Goal: Transaction & Acquisition: Purchase product/service

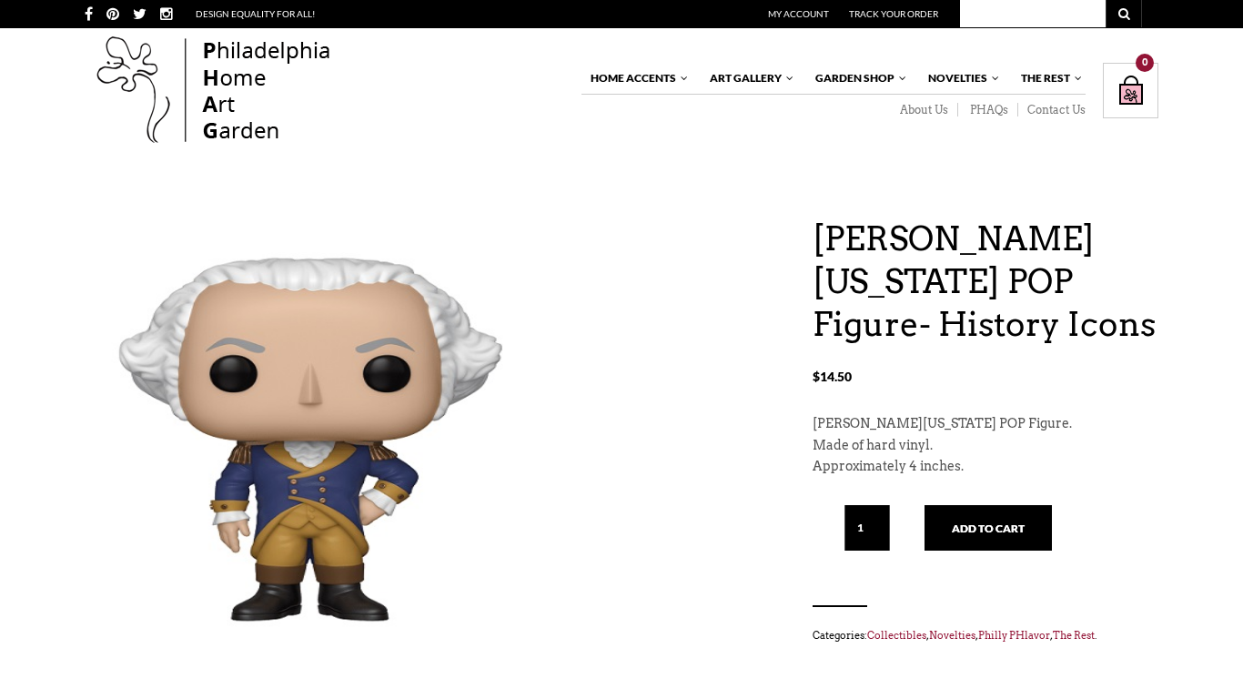
click at [8, 434] on div "[PERSON_NAME][US_STATE] POP Figure- History Icons $ 14.50 [PERSON_NAME][US_STAT…" at bounding box center [621, 595] width 1243 height 757
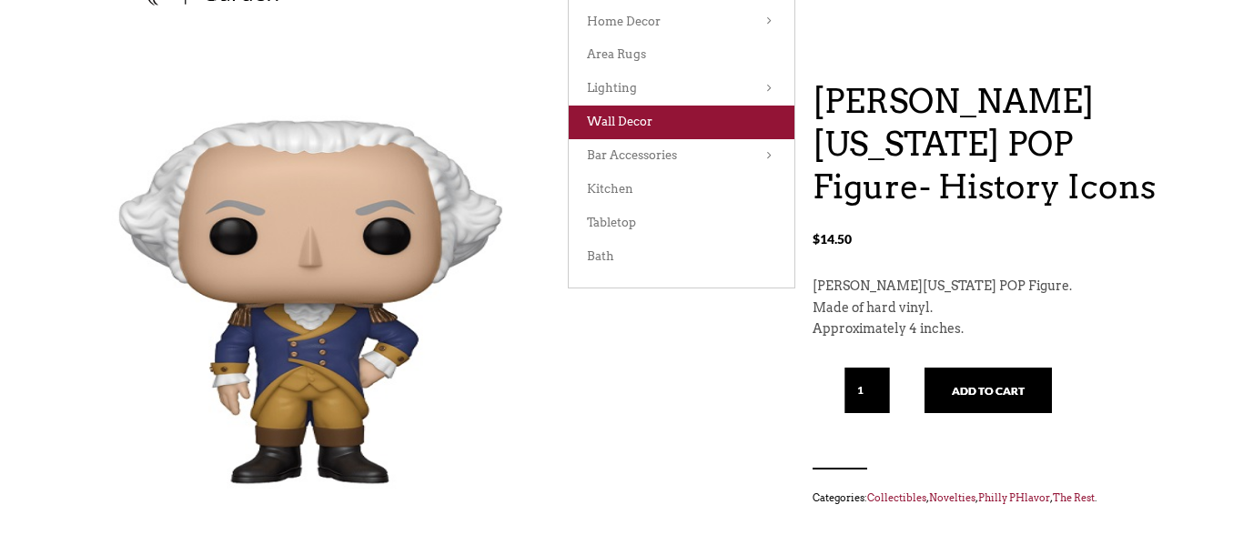
scroll to position [160, 0]
